Goal: Obtain resource: Download file/media

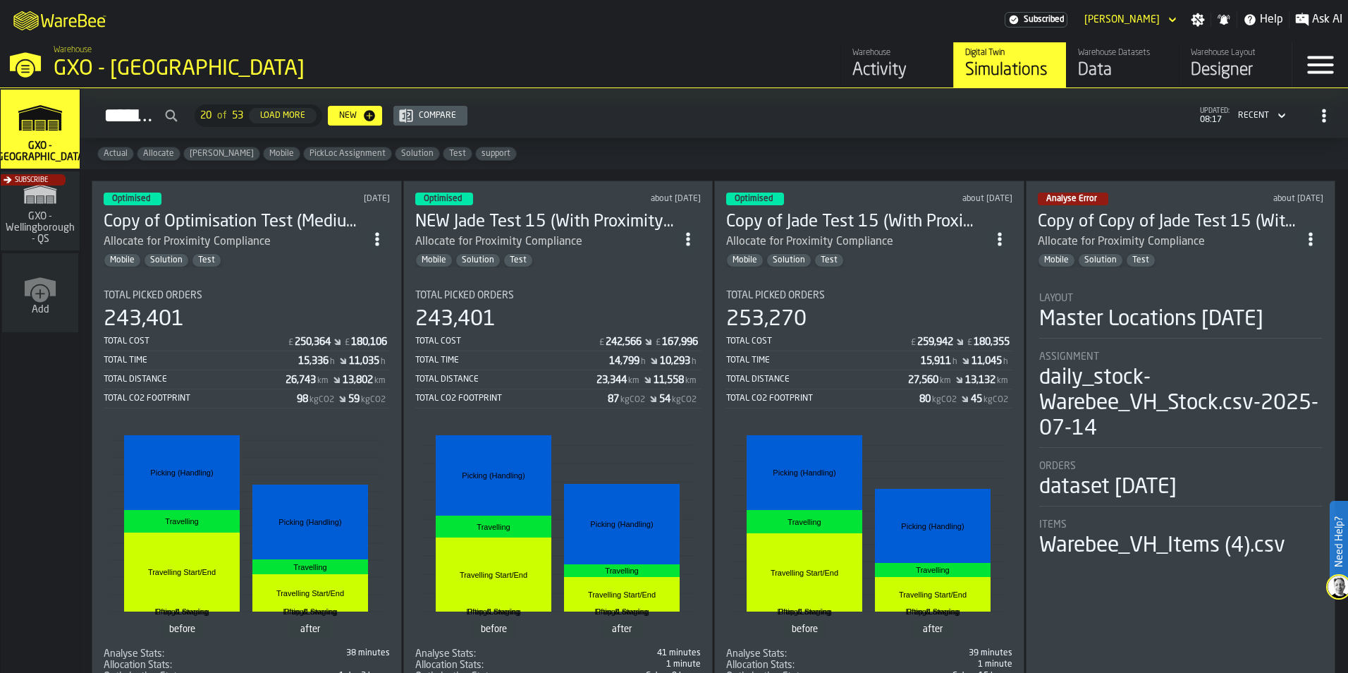
click at [1193, 68] on div "Designer" at bounding box center [1236, 70] width 90 height 23
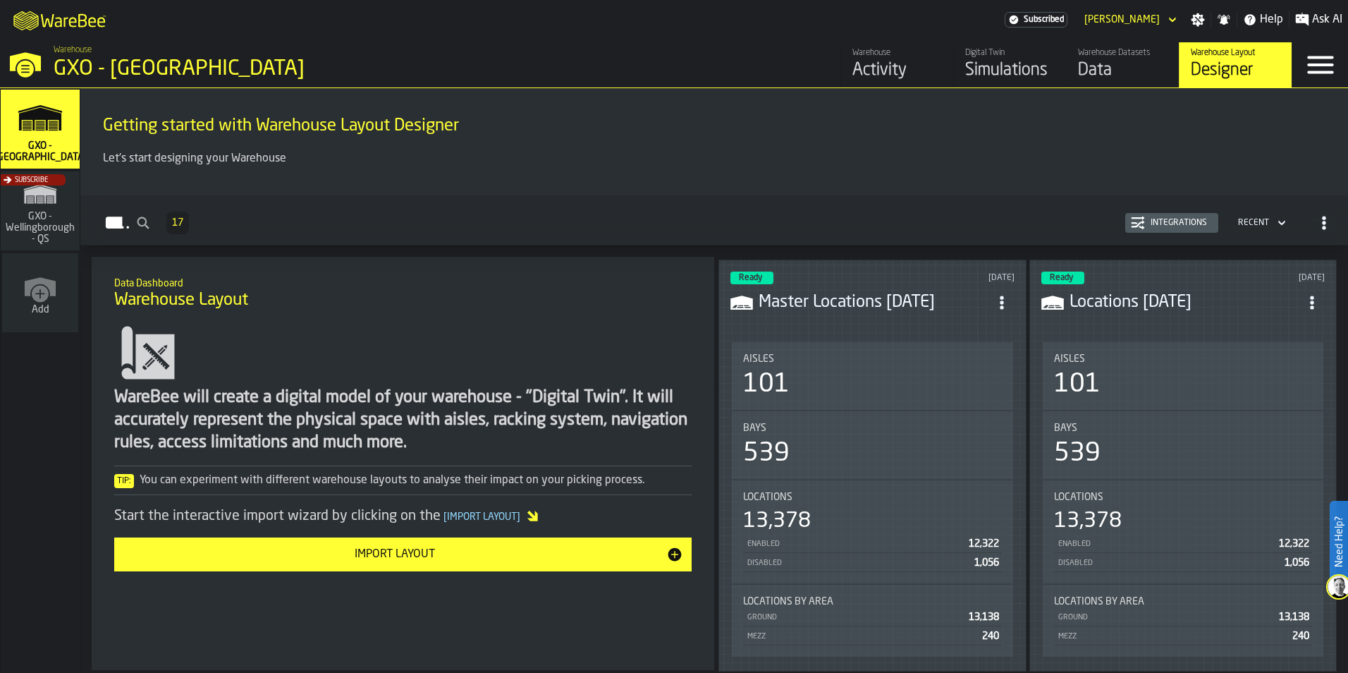
click at [442, 564] on button "Import Layout" at bounding box center [403, 554] width 578 height 34
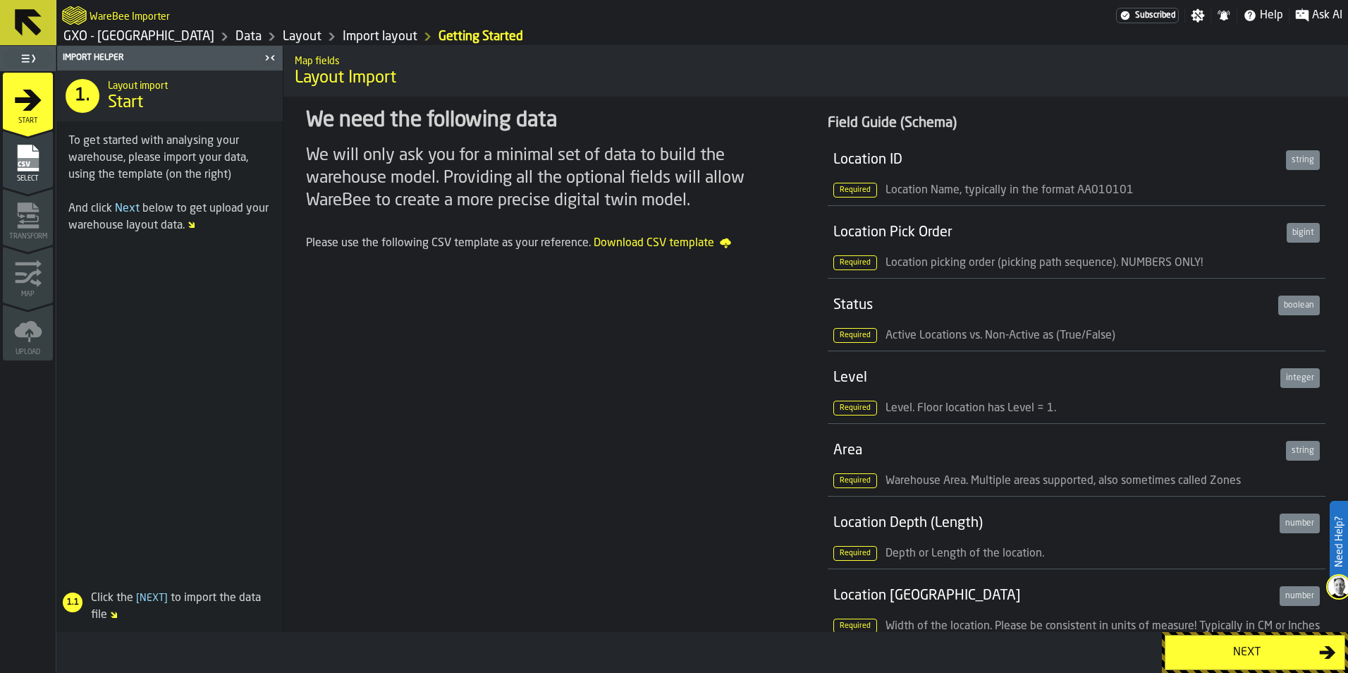
click at [652, 245] on span "Download CSV template" at bounding box center [663, 243] width 138 height 17
